Goal: Task Accomplishment & Management: Complete application form

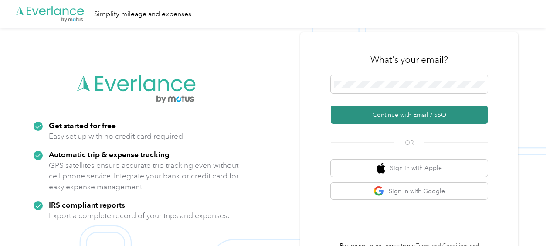
click at [372, 113] on button "Continue with Email / SSO" at bounding box center [409, 115] width 157 height 18
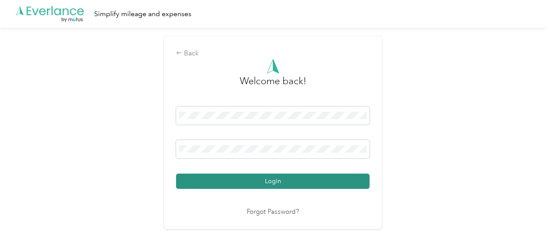
click at [235, 181] on button "Login" at bounding box center [273, 181] width 194 height 15
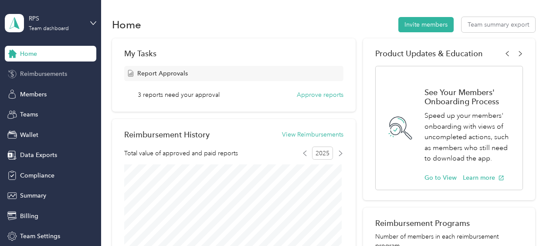
click at [30, 76] on span "Reimbursements" at bounding box center [43, 73] width 47 height 9
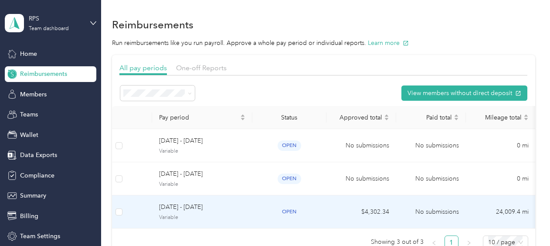
click at [210, 205] on span "[DATE] - [DATE]" at bounding box center [202, 207] width 86 height 10
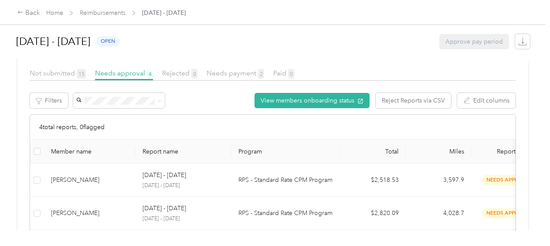
scroll to position [167, 0]
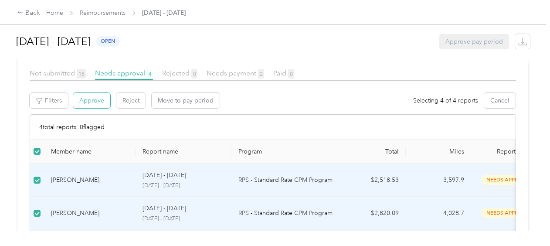
click at [94, 98] on button "Approve" at bounding box center [91, 100] width 37 height 15
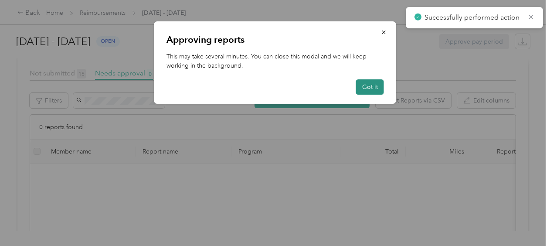
click at [381, 87] on button "Got it" at bounding box center [370, 86] width 28 height 15
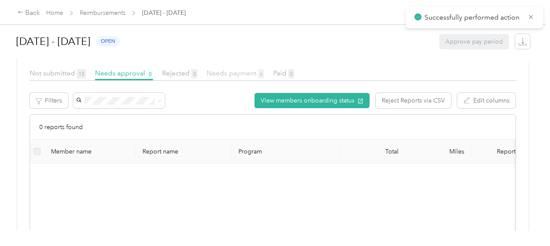
click at [235, 72] on span "Needs payment 6" at bounding box center [236, 73] width 58 height 8
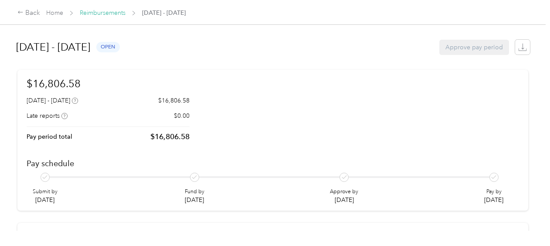
click at [110, 12] on link "Reimbursements" at bounding box center [103, 12] width 46 height 7
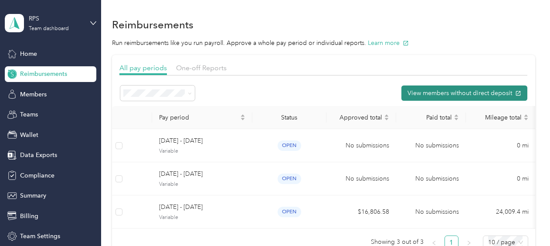
click at [440, 88] on button "View members without direct deposit" at bounding box center [465, 92] width 126 height 15
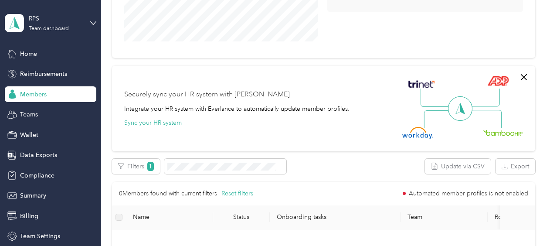
scroll to position [195, 0]
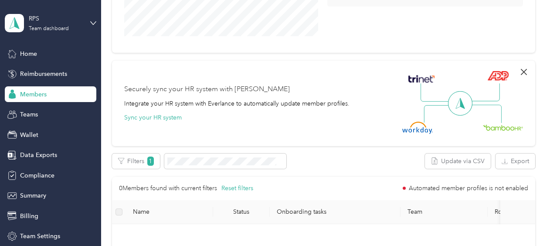
click at [521, 73] on icon "button" at bounding box center [524, 72] width 6 height 6
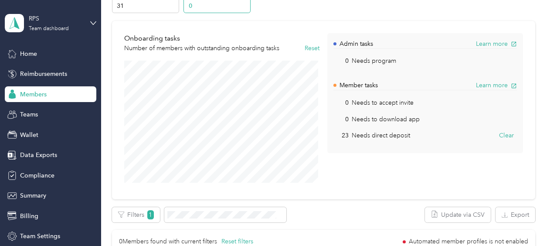
scroll to position [0, 0]
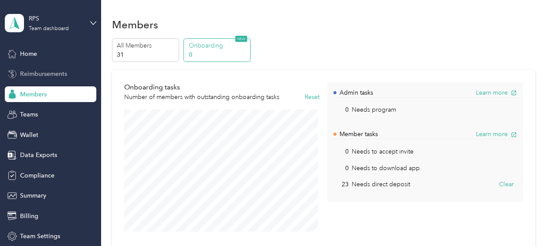
click at [38, 73] on span "Reimbursements" at bounding box center [43, 73] width 47 height 9
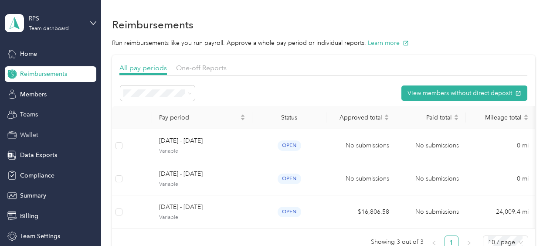
click at [33, 135] on span "Wallet" at bounding box center [29, 134] width 18 height 9
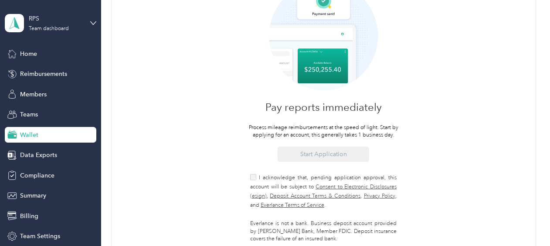
scroll to position [82, 0]
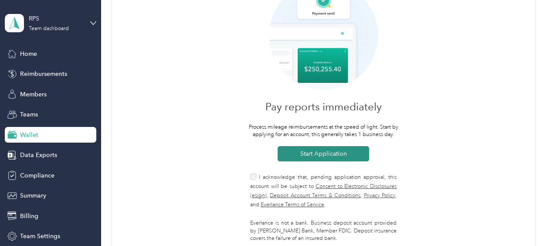
click at [316, 154] on button "Start Application" at bounding box center [324, 153] width 92 height 15
